Goal: Find specific page/section: Find specific page/section

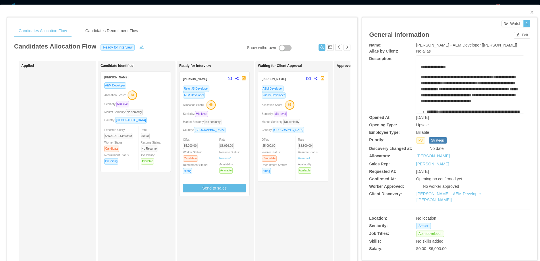
click at [416, 44] on span "[PERSON_NAME] - AEM Developer [[PERSON_NAME]]" at bounding box center [466, 45] width 101 height 5
drag, startPoint x: 414, startPoint y: 44, endPoint x: 493, endPoint y: 44, distance: 78.6
click at [493, 44] on div "[PERSON_NAME] - AEM Developer [[PERSON_NAME]]" at bounding box center [469, 45] width 107 height 6
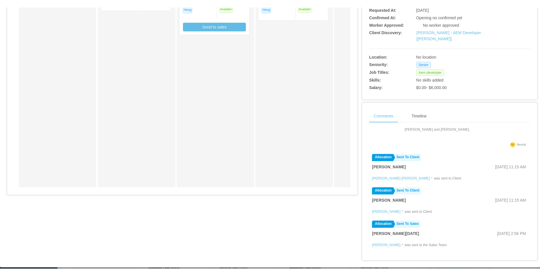
scroll to position [92, 0]
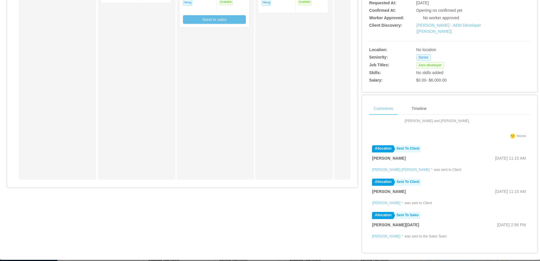
click at [497, 256] on span "[DATE] 1:55 PM" at bounding box center [511, 258] width 29 height 5
drag, startPoint x: 478, startPoint y: 217, endPoint x: 486, endPoint y: 216, distance: 8.4
click at [497, 256] on span "[DATE] 1:55 PM" at bounding box center [511, 258] width 29 height 5
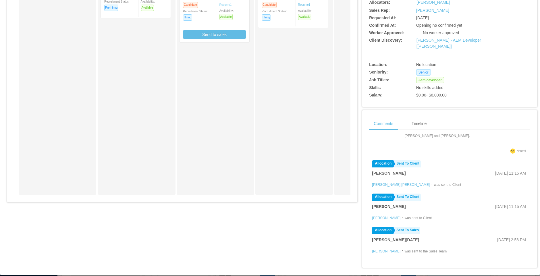
scroll to position [0, 0]
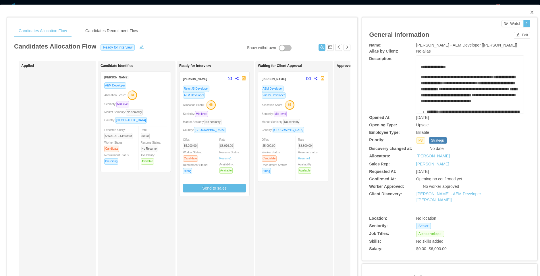
click at [529, 14] on icon "icon: close" at bounding box center [531, 12] width 5 height 5
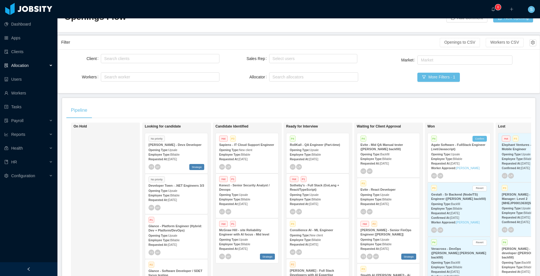
scroll to position [34, 0]
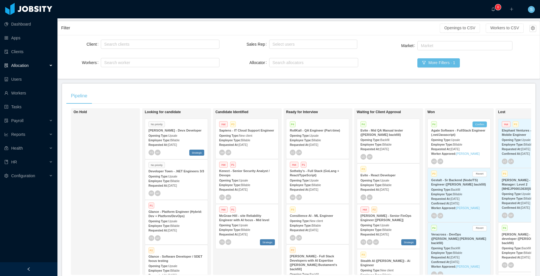
click at [393, 129] on strong "Evite - Mid QA Manual tester ([PERSON_NAME] backfill)" at bounding box center [381, 133] width 42 height 8
